Goal: Information Seeking & Learning: Learn about a topic

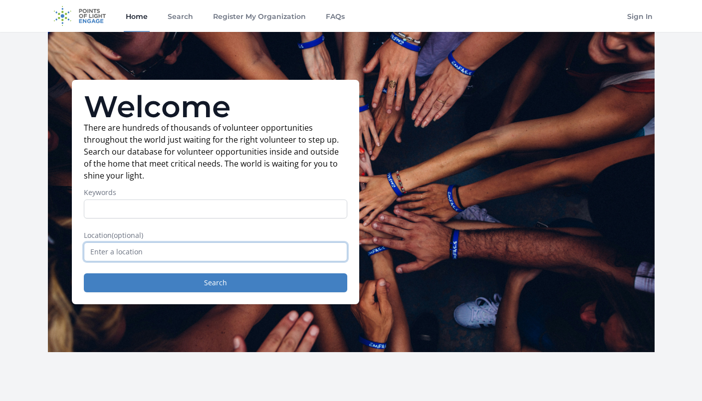
click at [216, 257] on input "text" at bounding box center [215, 251] width 263 height 19
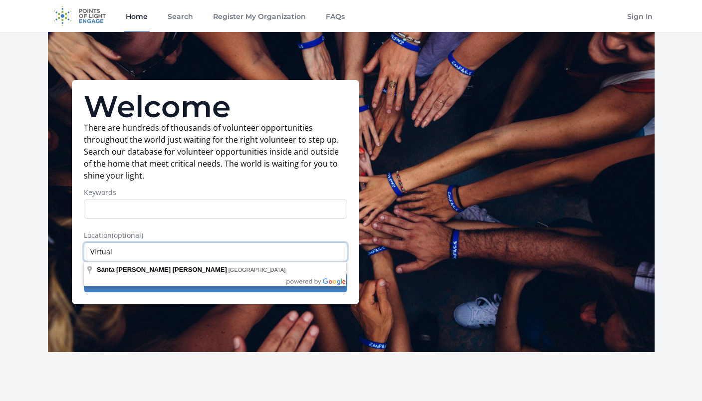
click at [124, 248] on input "Virtual" at bounding box center [215, 251] width 263 height 19
type input "Virtual"
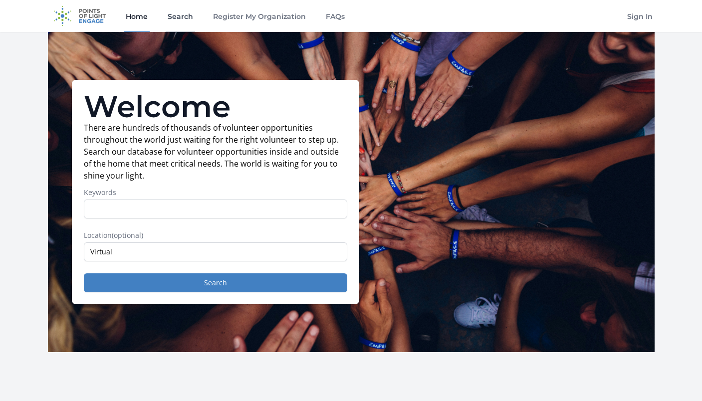
click at [179, 11] on link "Search" at bounding box center [180, 16] width 29 height 32
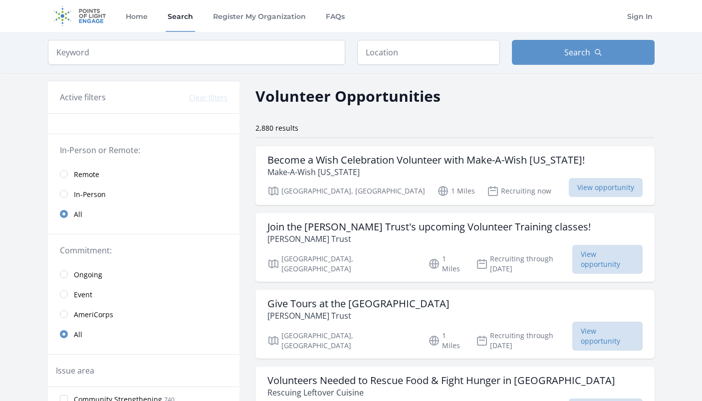
click at [64, 178] on link "Remote" at bounding box center [144, 174] width 192 height 20
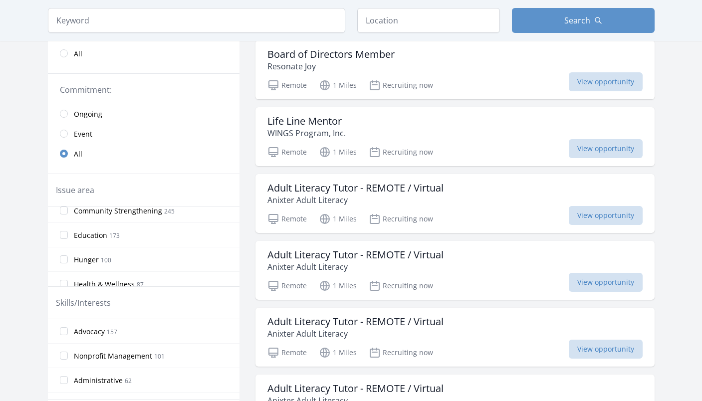
scroll to position [10, 0]
click at [63, 259] on input "Hunger 100" at bounding box center [64, 257] width 8 height 8
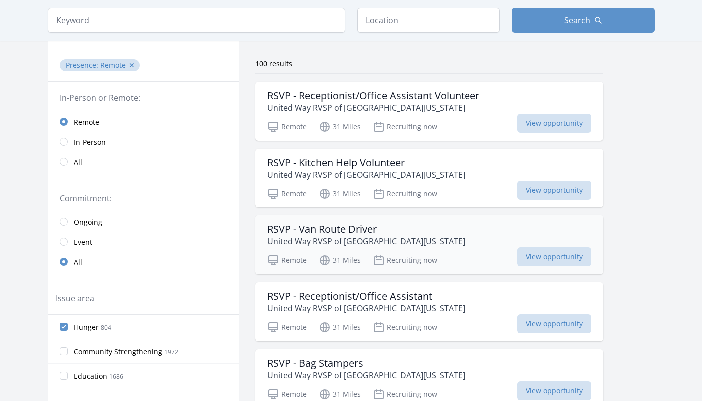
scroll to position [0, 0]
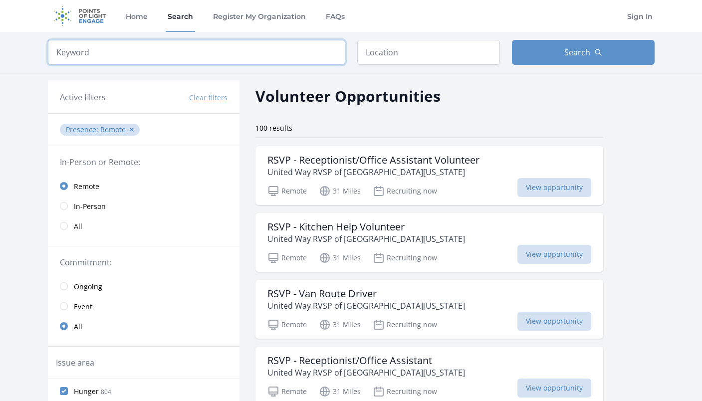
click at [172, 56] on input "search" at bounding box center [196, 52] width 297 height 25
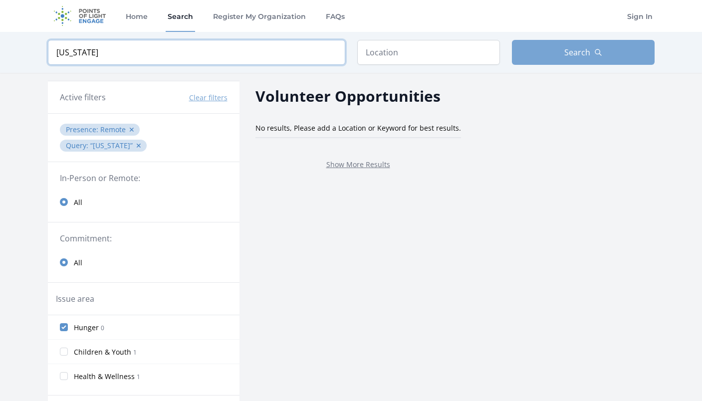
type input "[US_STATE]"
click at [588, 54] on span "Search" at bounding box center [577, 52] width 26 height 12
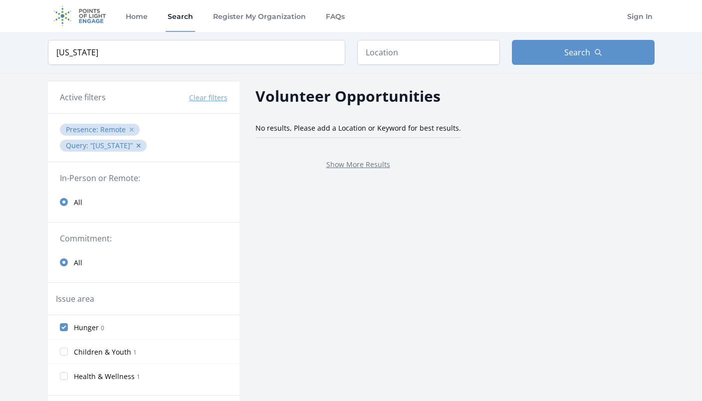
click at [130, 130] on button "✕" at bounding box center [132, 130] width 6 height 10
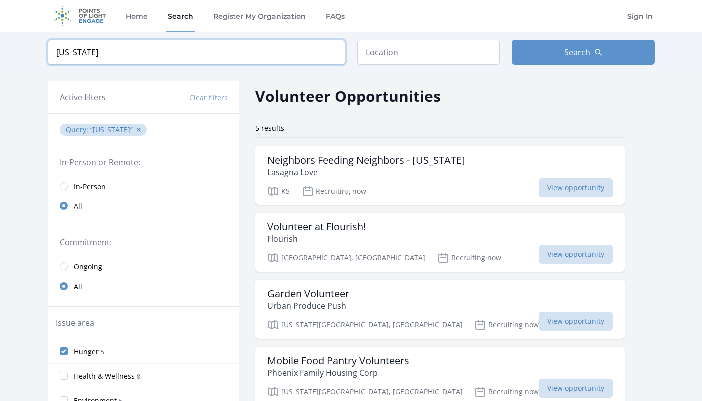
click at [333, 51] on input "[US_STATE]" at bounding box center [196, 52] width 297 height 25
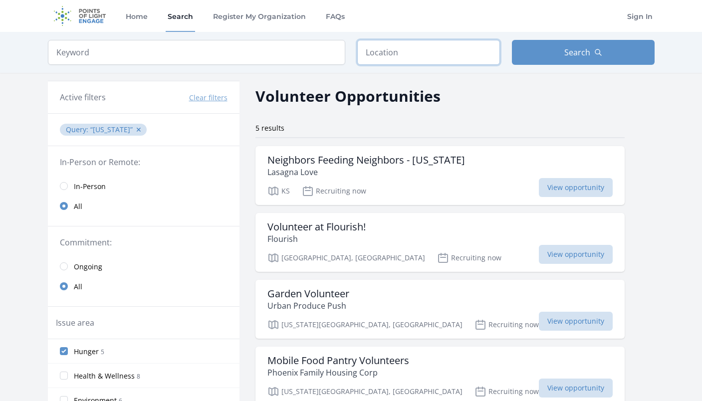
click at [398, 51] on input "text" at bounding box center [428, 52] width 143 height 25
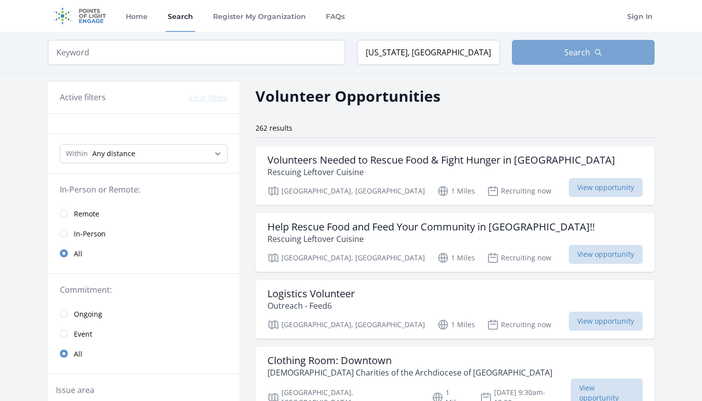
click at [568, 49] on span "Search" at bounding box center [577, 52] width 26 height 12
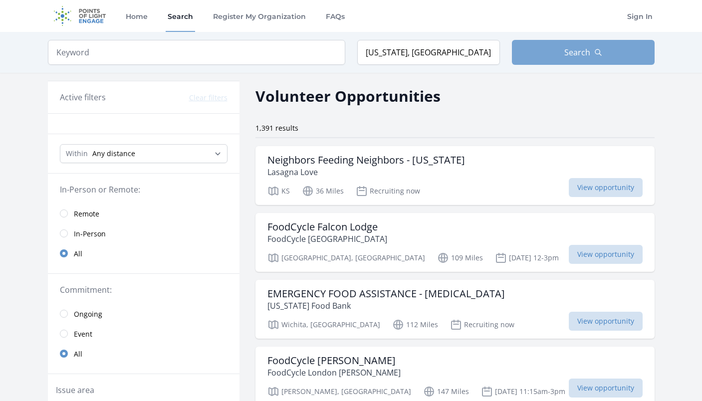
click at [580, 57] on span "Search" at bounding box center [577, 52] width 26 height 12
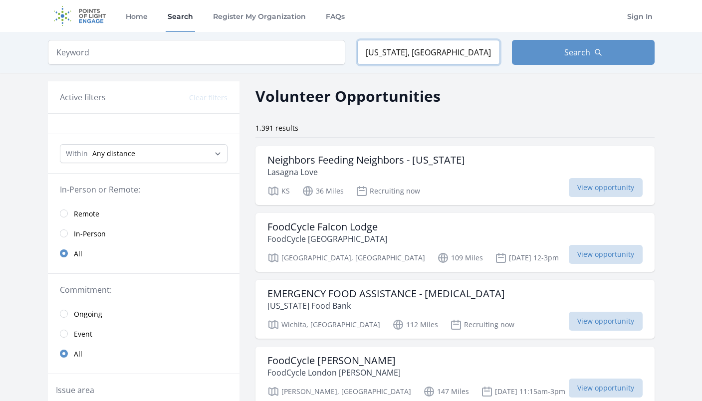
drag, startPoint x: 423, startPoint y: 55, endPoint x: 330, endPoint y: 51, distance: 93.4
click at [330, 52] on form "Keyword Location [US_STATE], [GEOGRAPHIC_DATA] Search" at bounding box center [351, 52] width 607 height 25
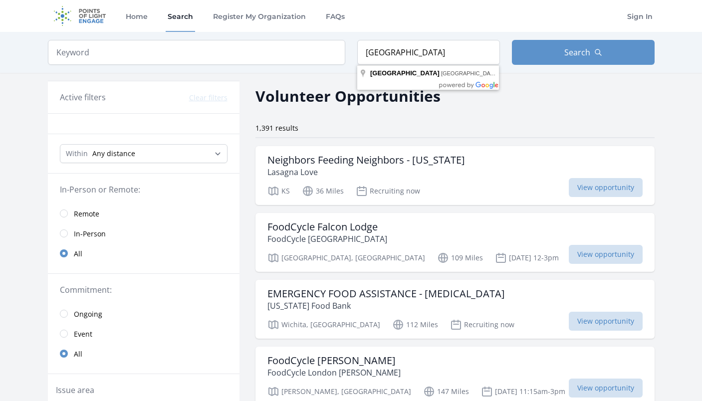
type input "[GEOGRAPHIC_DATA], [GEOGRAPHIC_DATA], [GEOGRAPHIC_DATA]"
drag, startPoint x: 330, startPoint y: 51, endPoint x: 382, endPoint y: 78, distance: 58.5
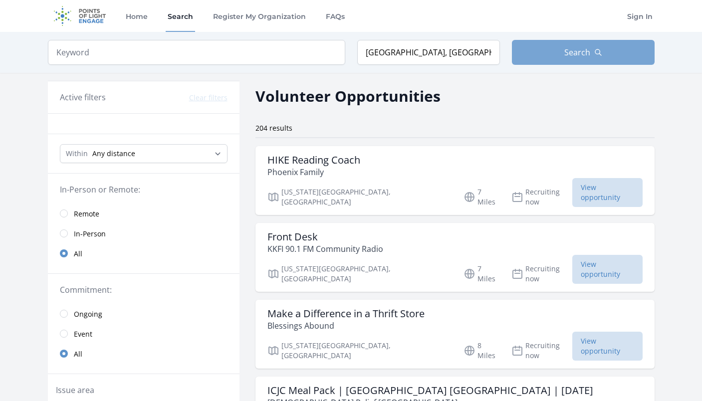
click at [581, 47] on span "Search" at bounding box center [577, 52] width 26 height 12
click at [592, 51] on button "Search" at bounding box center [583, 52] width 143 height 25
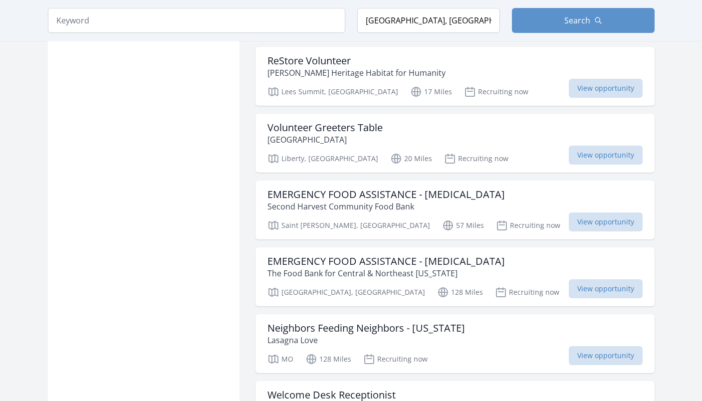
scroll to position [998, 0]
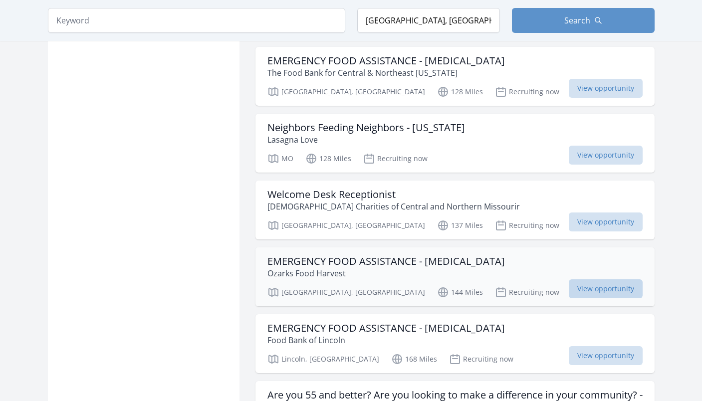
scroll to position [1223, 0]
